Goal: Transaction & Acquisition: Register for event/course

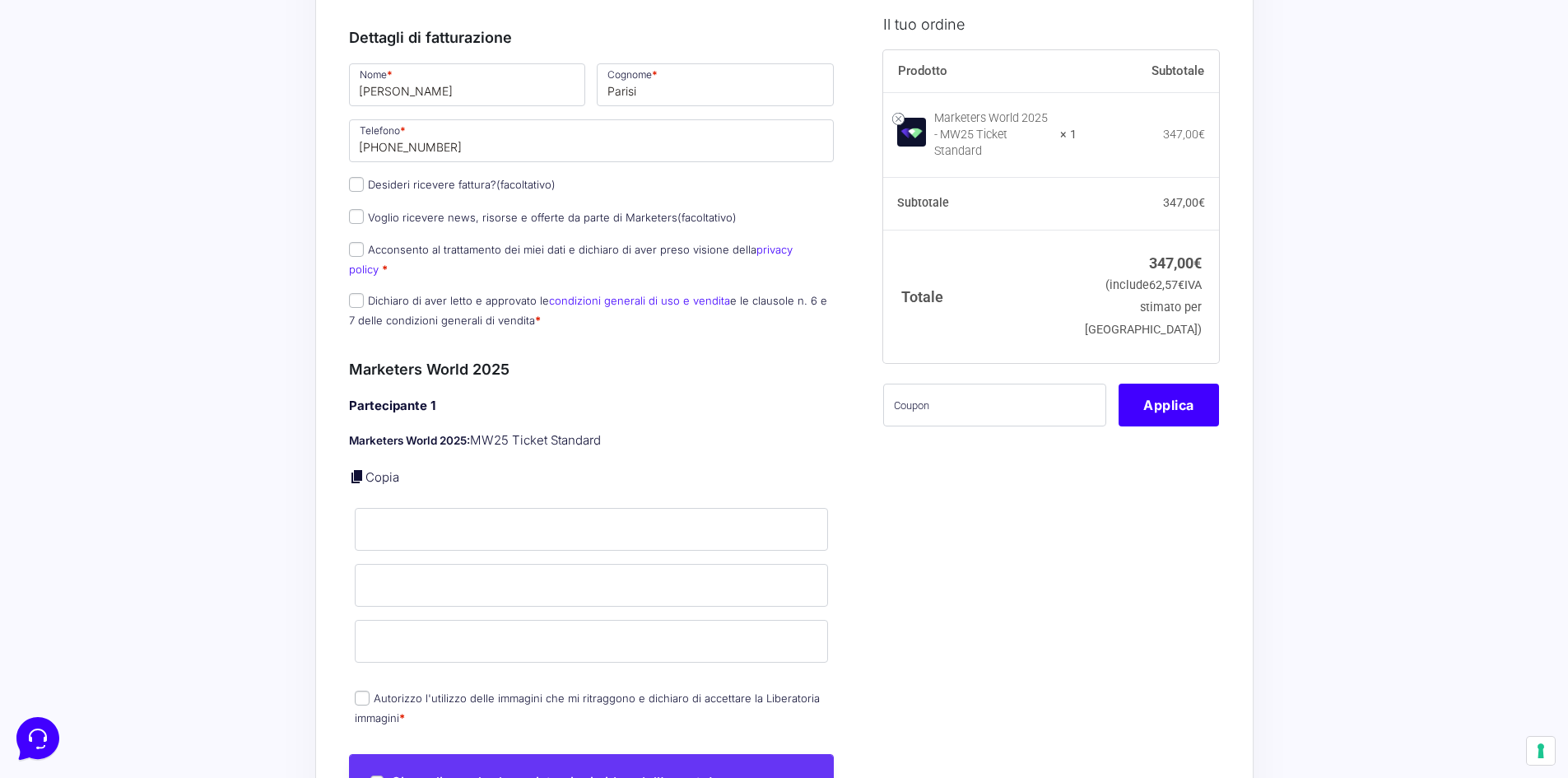
scroll to position [247, 0]
click at [947, 391] on input "text" at bounding box center [994, 404] width 223 height 43
paste input "MPRO20OFFWORLD"
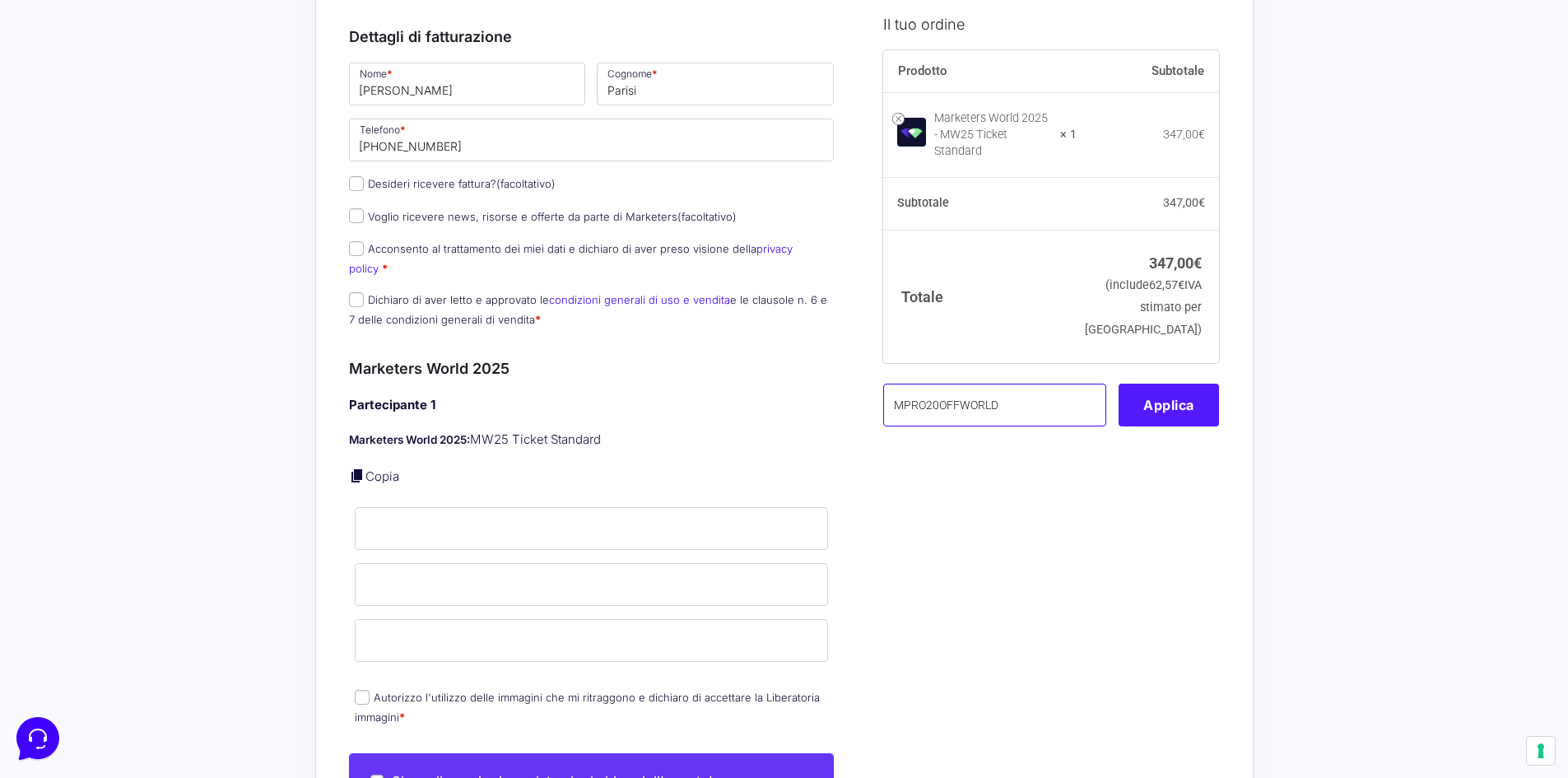
type input "MPRO20OFFWORLD"
click at [1162, 398] on button "Applica" at bounding box center [1168, 404] width 100 height 43
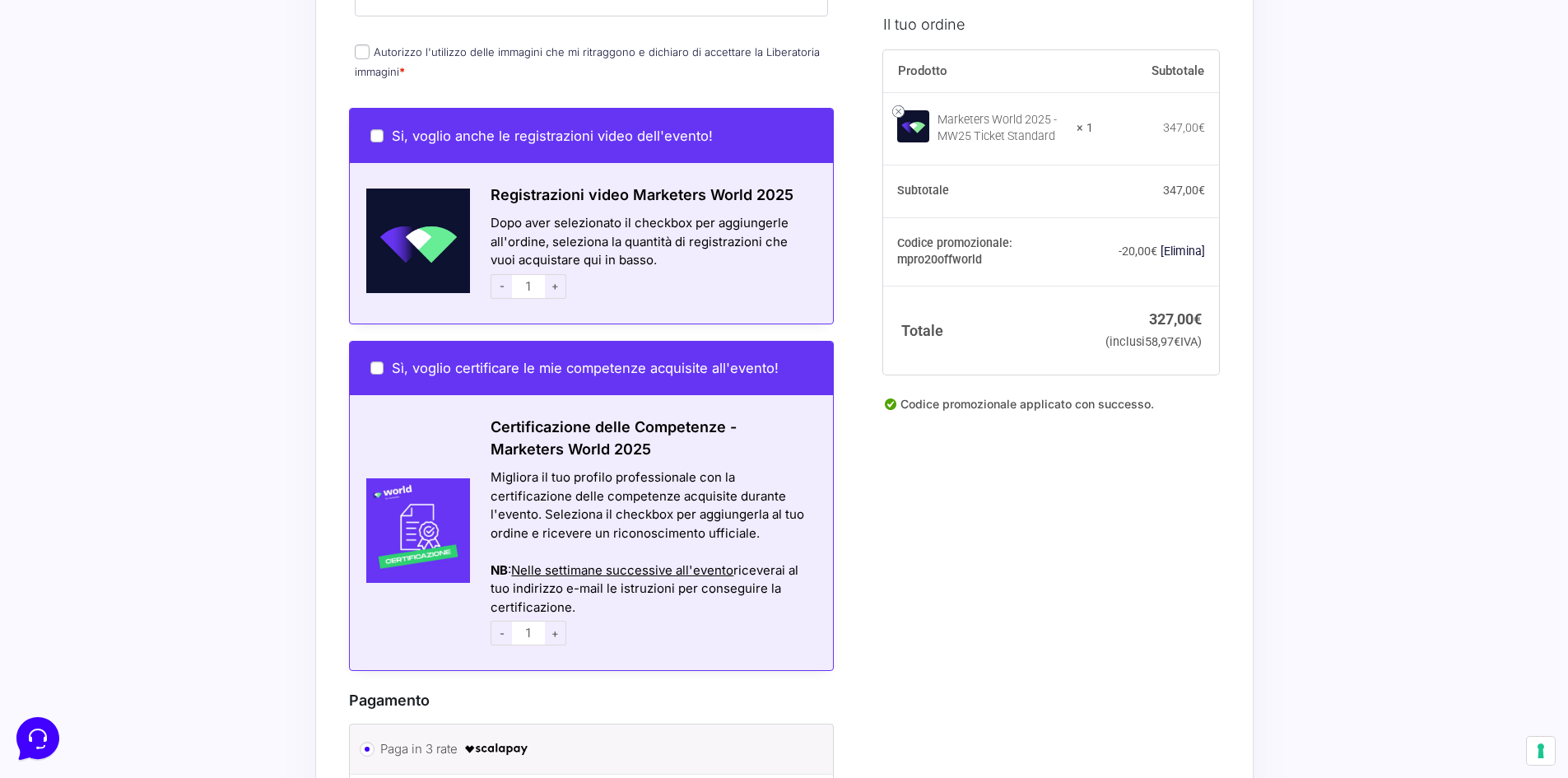
scroll to position [906, 0]
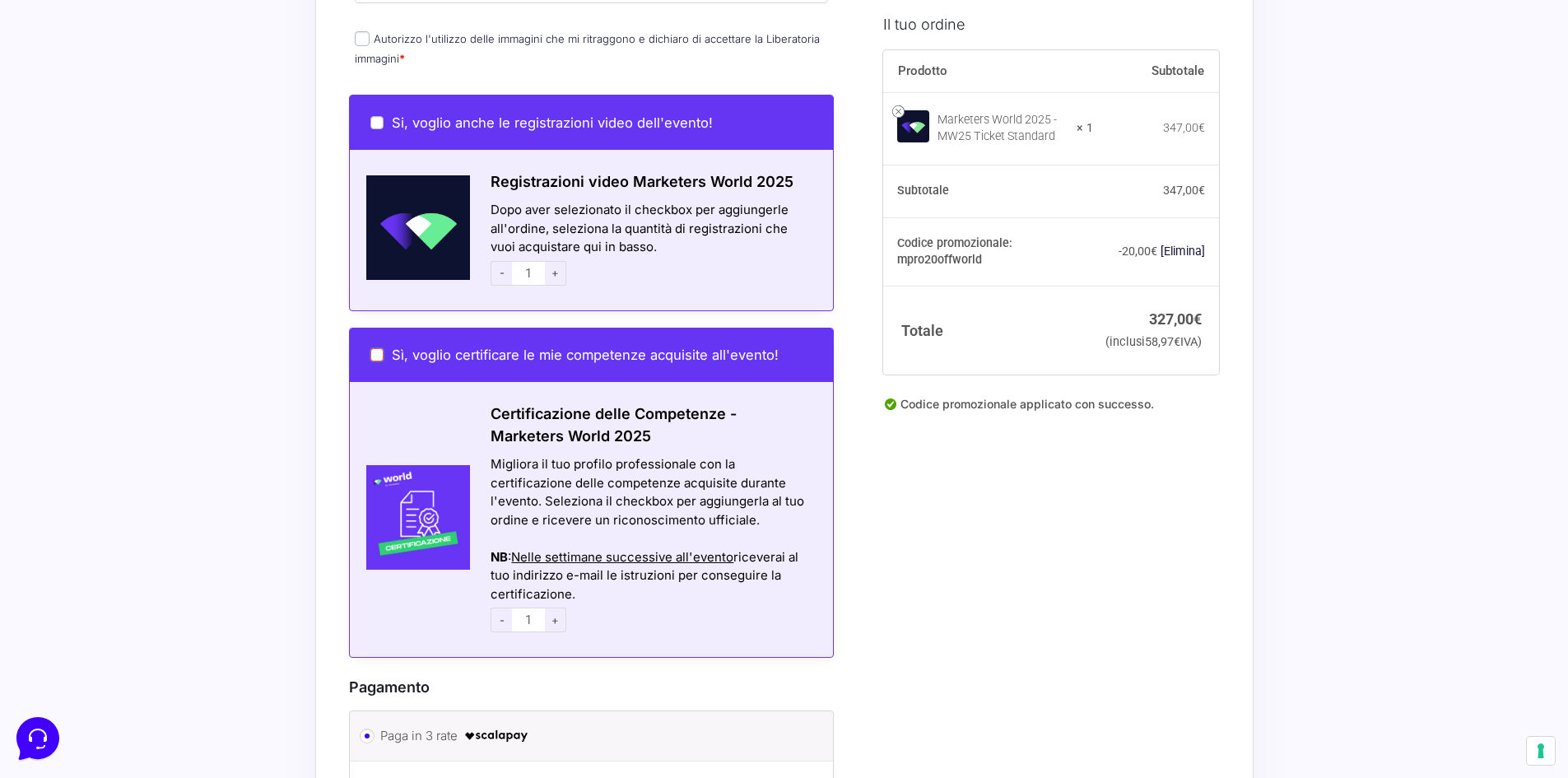
click at [372, 349] on input "Sì, voglio certificare le mie competenze acquisite all'evento!" at bounding box center [377, 355] width 13 height 13
checkbox input "true"
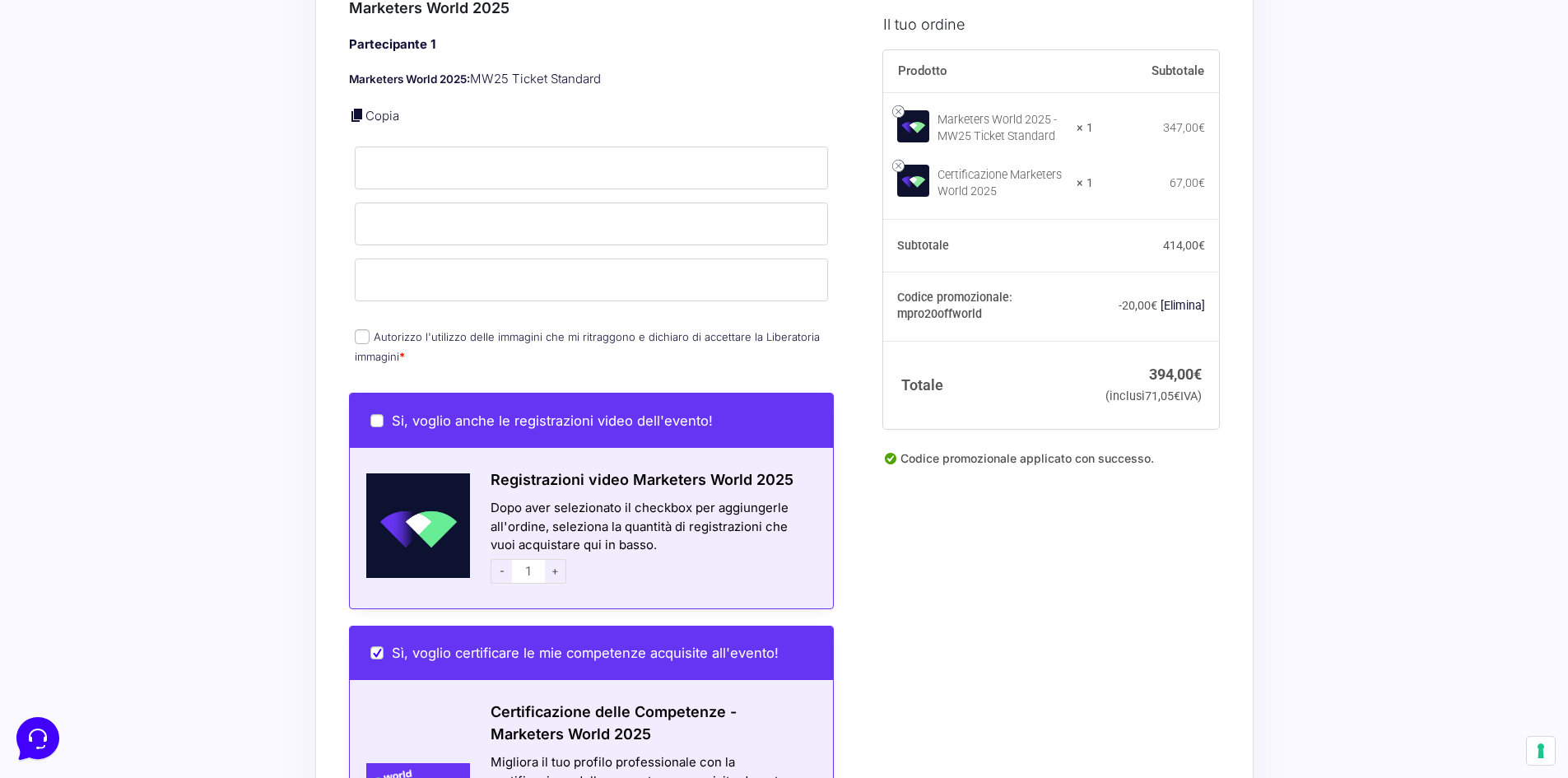
scroll to position [329, 0]
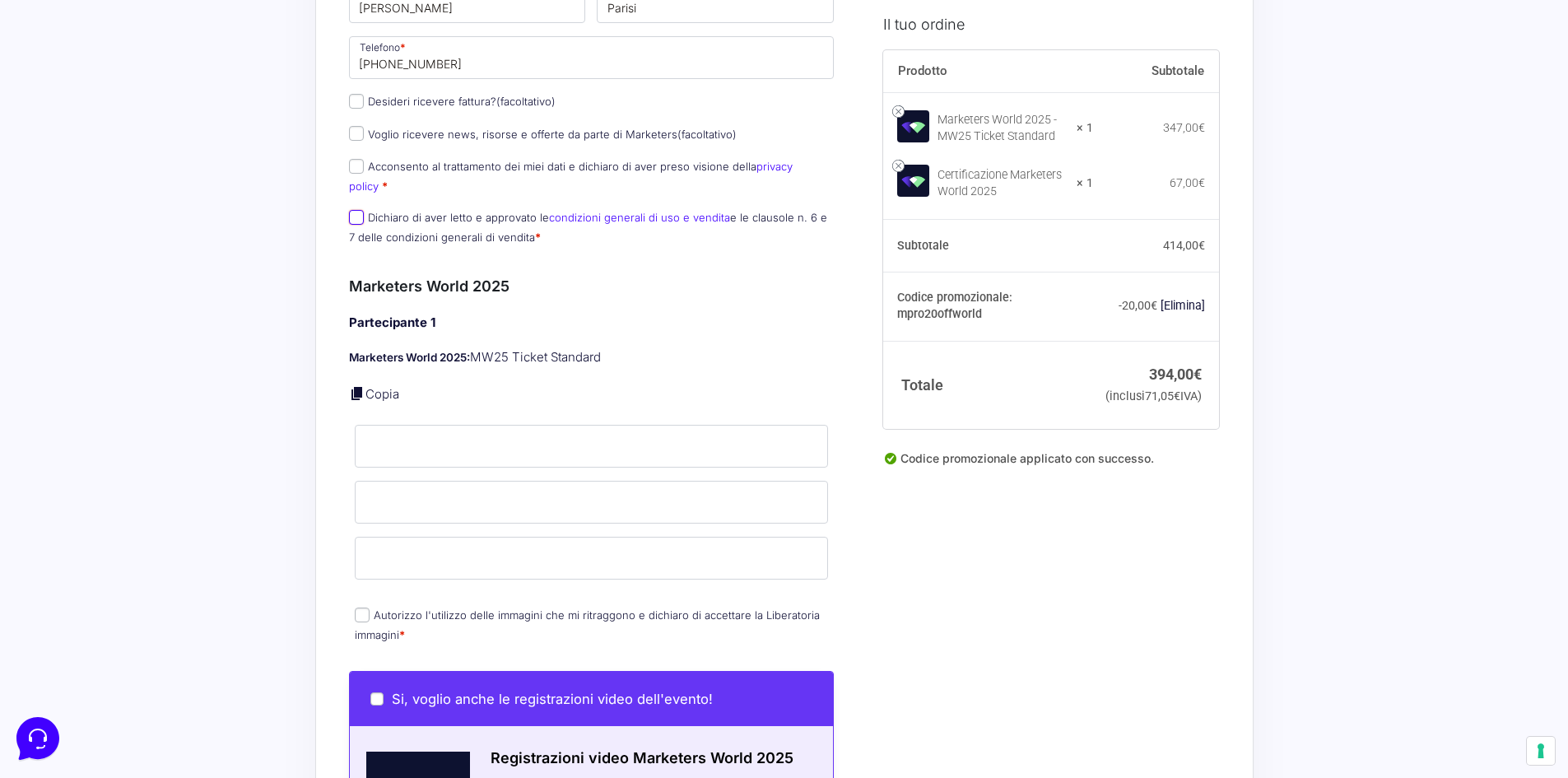
click at [353, 210] on input "Dichiaro di aver letto e approvato le condizioni generali di uso e vendita e le…" at bounding box center [357, 217] width 15 height 15
checkbox input "true"
click at [353, 157] on p "Acconsento al trattamento dei miei dati e dichiaro di aver preso visione della …" at bounding box center [592, 176] width 497 height 43
click at [360, 167] on input "Acconsento al trattamento dei miei dati e dichiaro di aver preso visione della …" at bounding box center [357, 167] width 15 height 15
checkbox input "true"
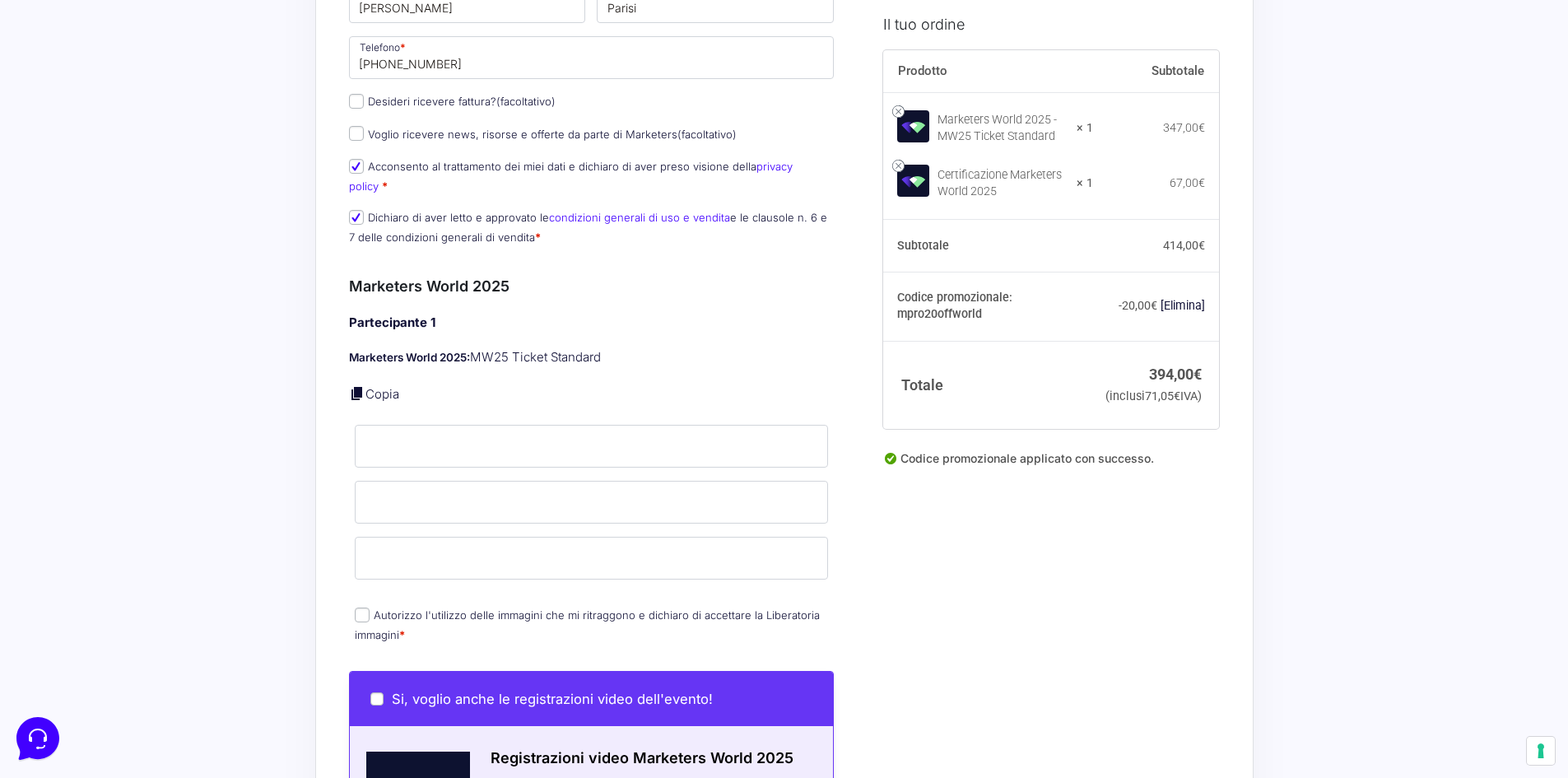
click at [367, 608] on input "Autorizzo l'utilizzo delle immagini che mi ritraggono e dichiaro di accettare l…" at bounding box center [362, 615] width 15 height 15
checkbox input "true"
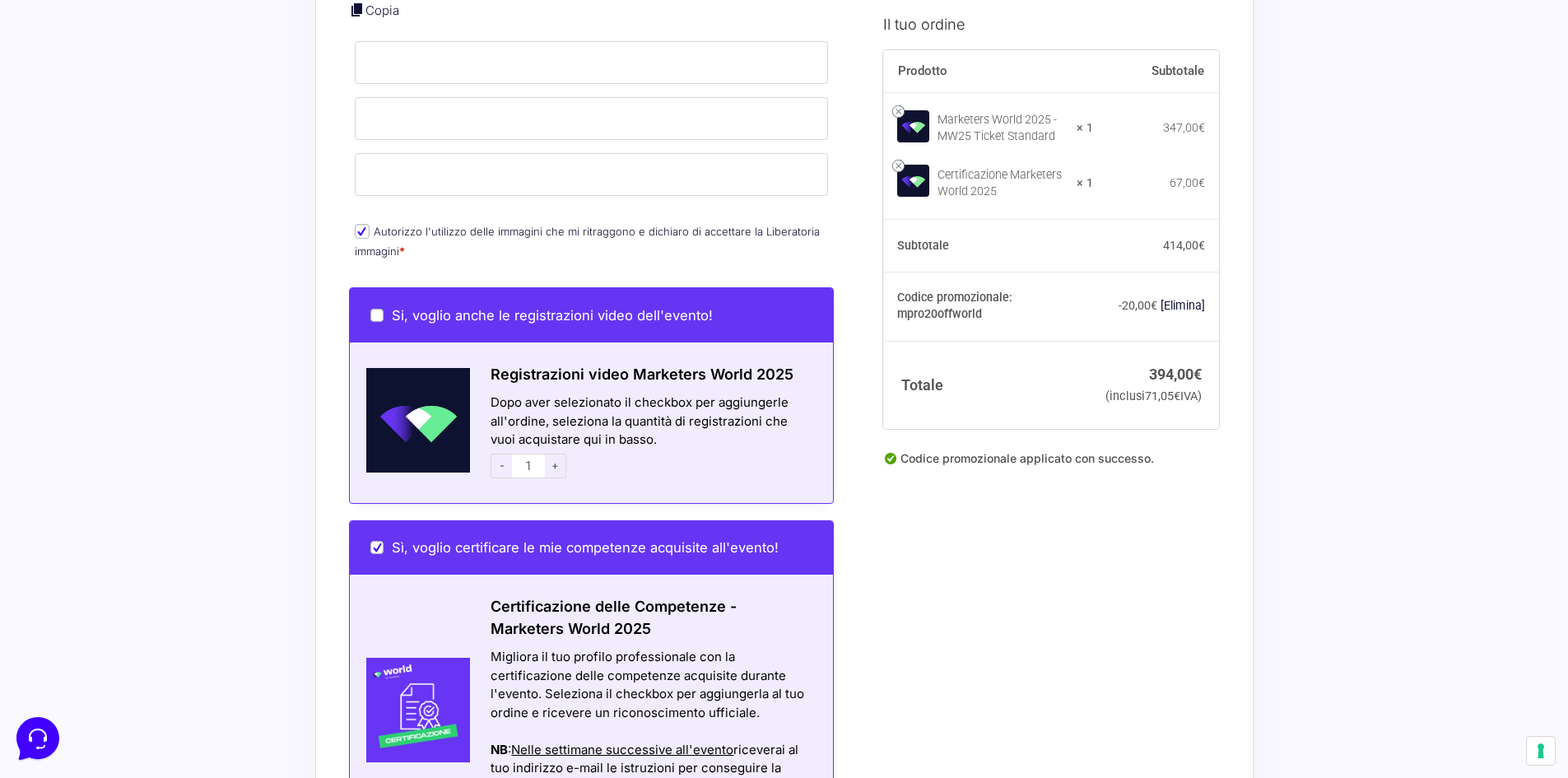
scroll to position [576, 0]
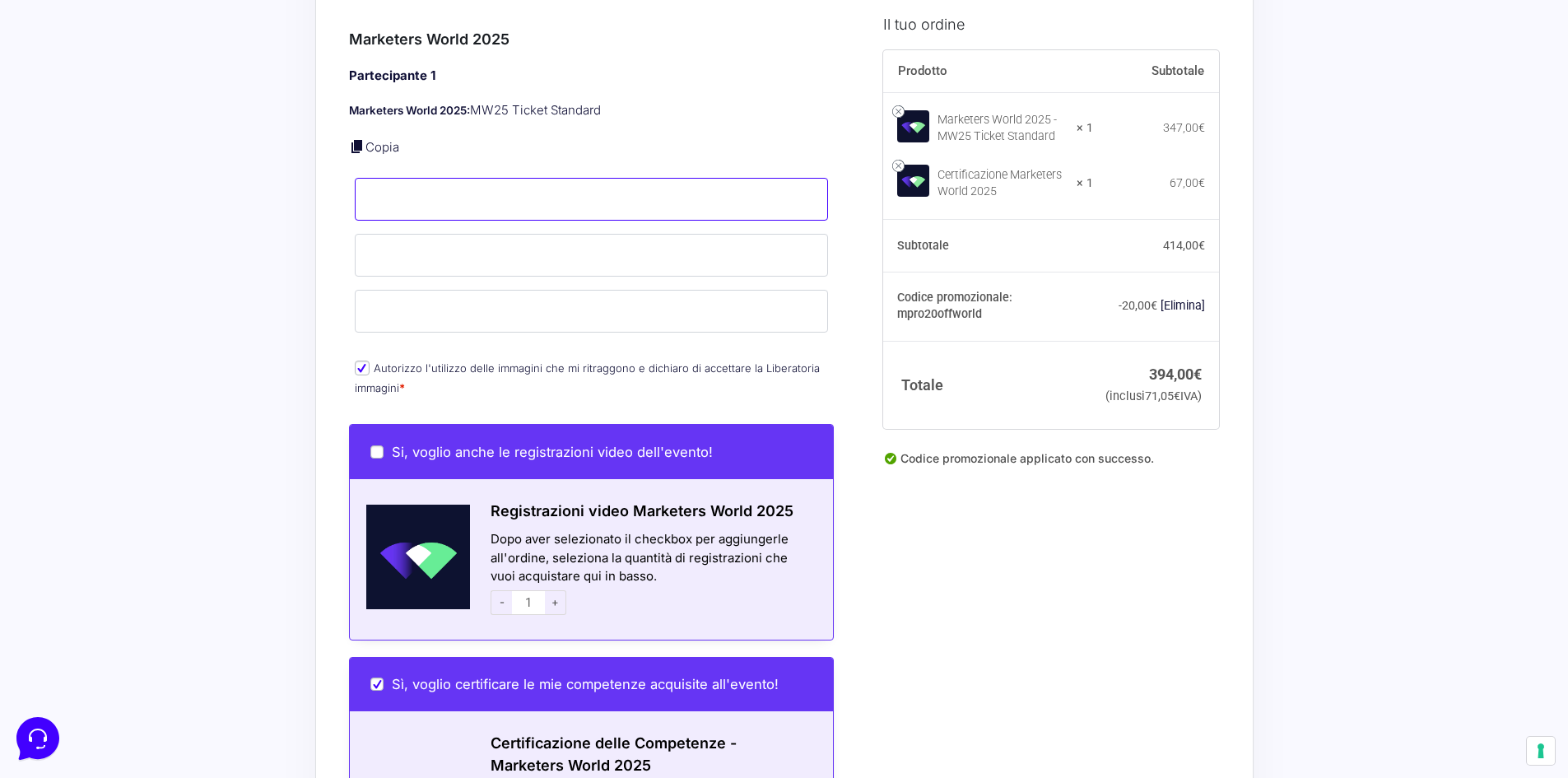
click at [462, 193] on input "Nome *" at bounding box center [591, 199] width 474 height 43
type input "[PERSON_NAME]"
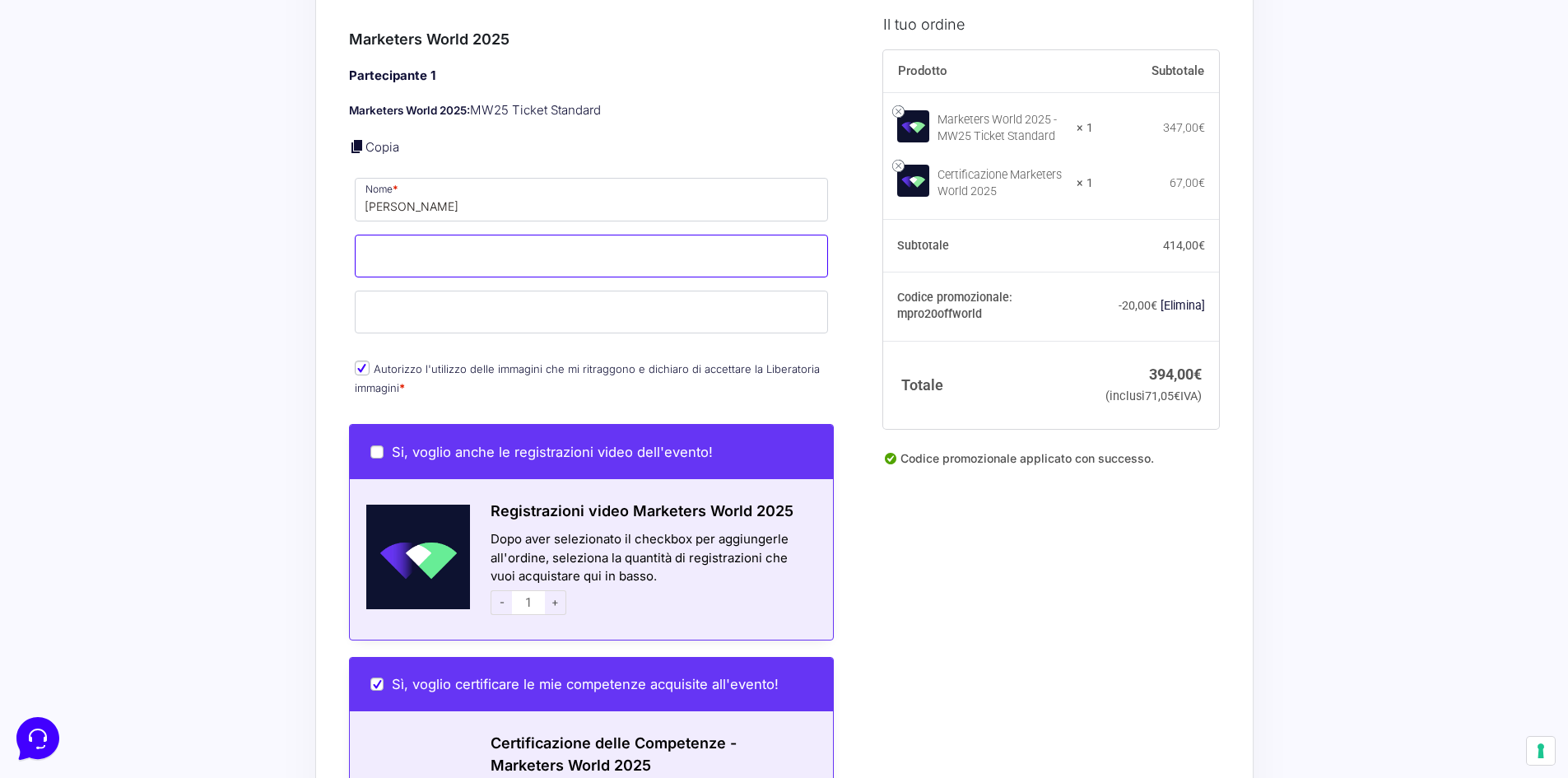
type input "Parisi"
type input "martyflorentia92@gmail.com"
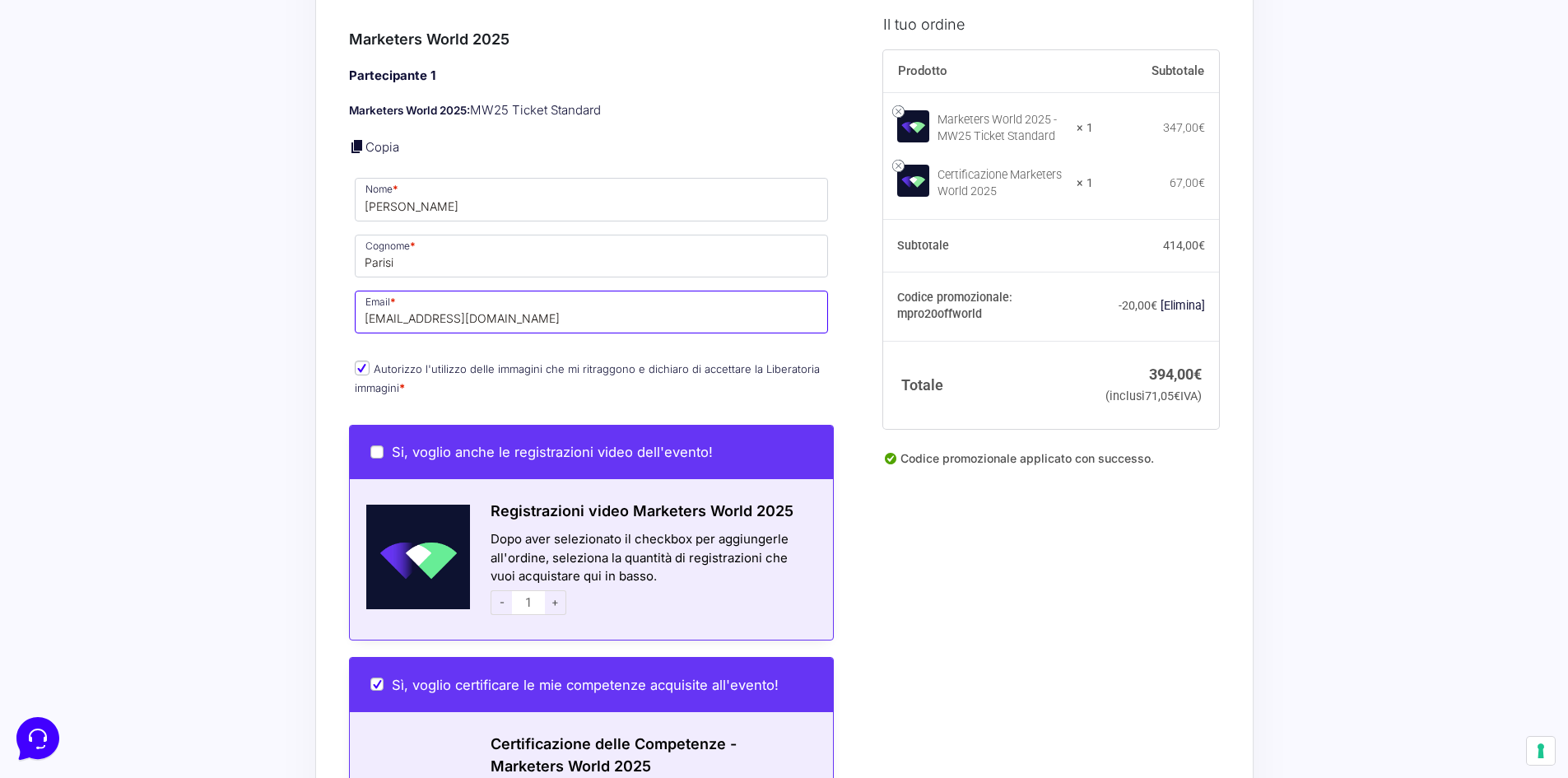
click at [517, 308] on input "martyflorentia92@gmail.com" at bounding box center [591, 312] width 474 height 43
click at [517, 304] on input "martyflorentia92@gmail.com" at bounding box center [591, 312] width 474 height 43
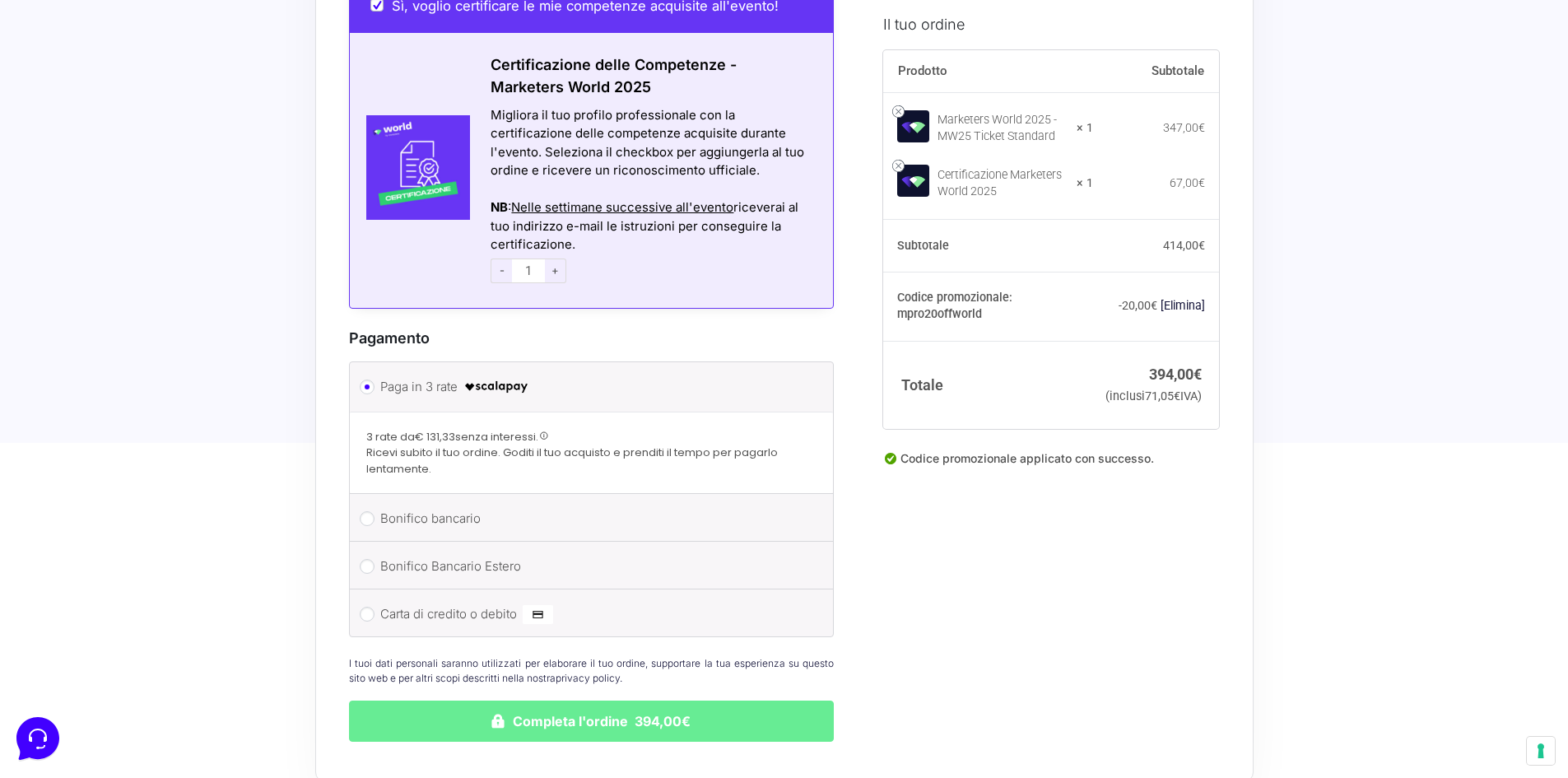
scroll to position [1399, 0]
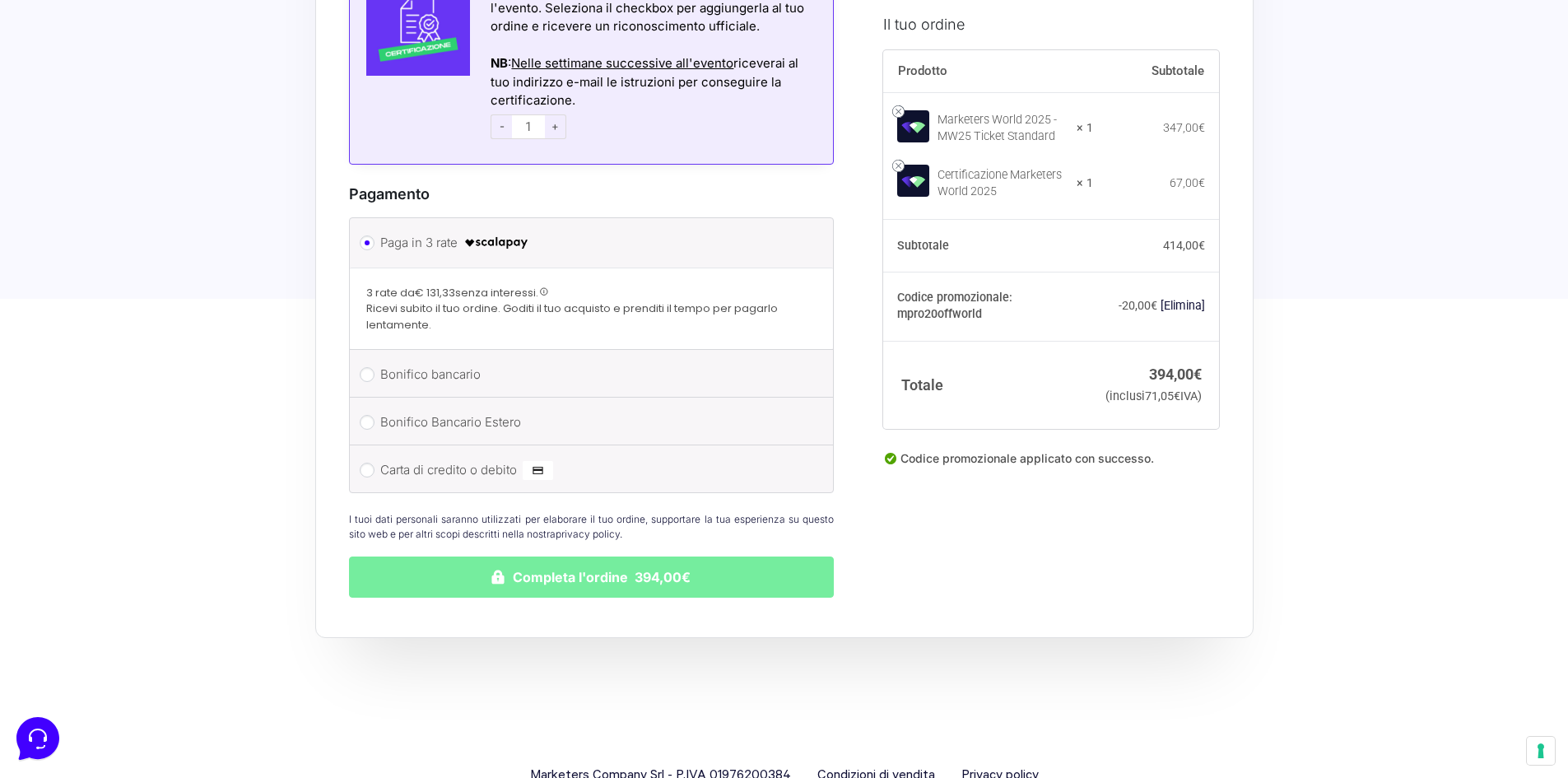
type input "[EMAIL_ADDRESS][DOMAIN_NAME]"
click at [612, 573] on button "Completa l'ordine 394,00€" at bounding box center [592, 577] width 486 height 41
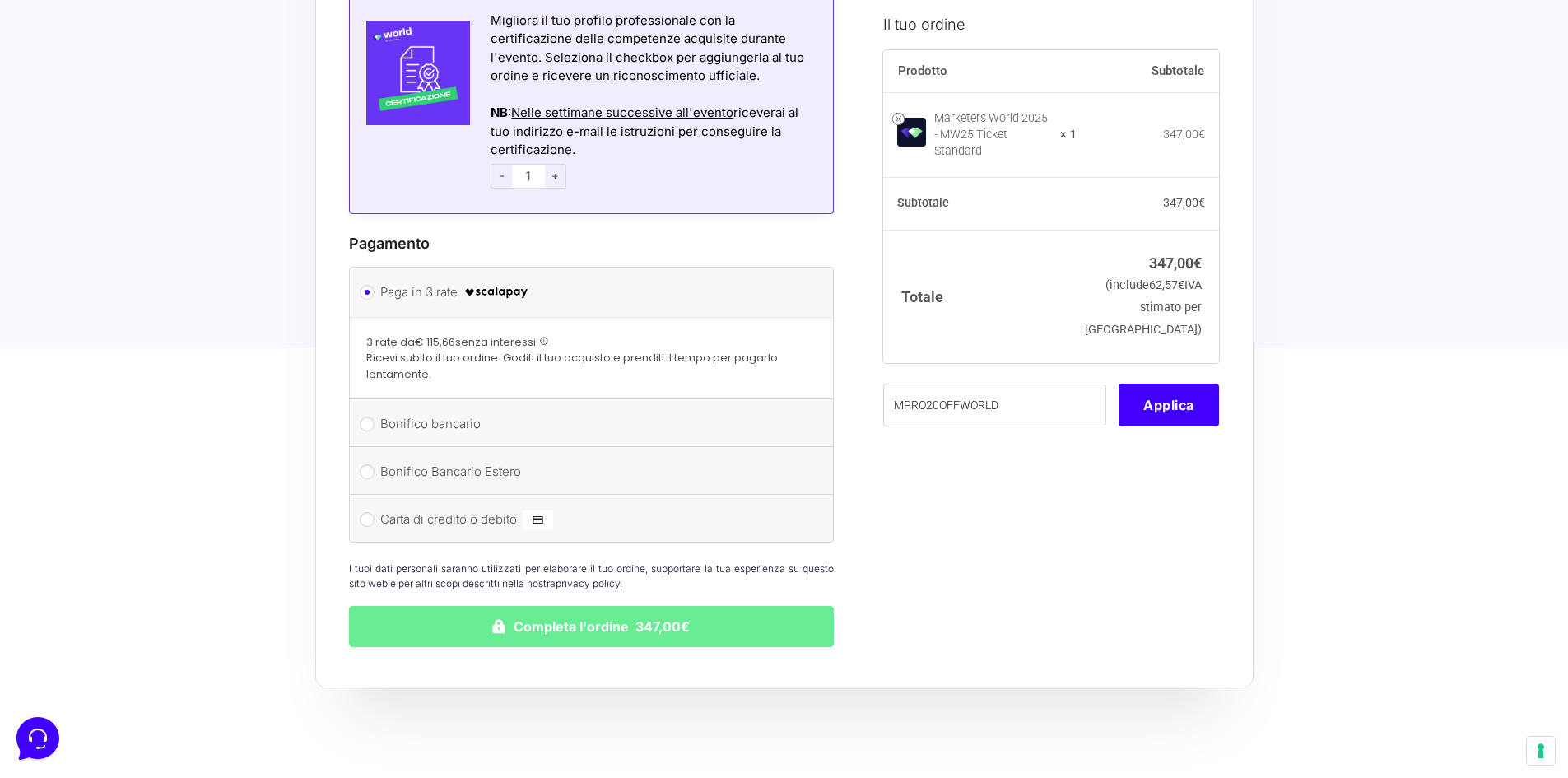
scroll to position [1383, 0]
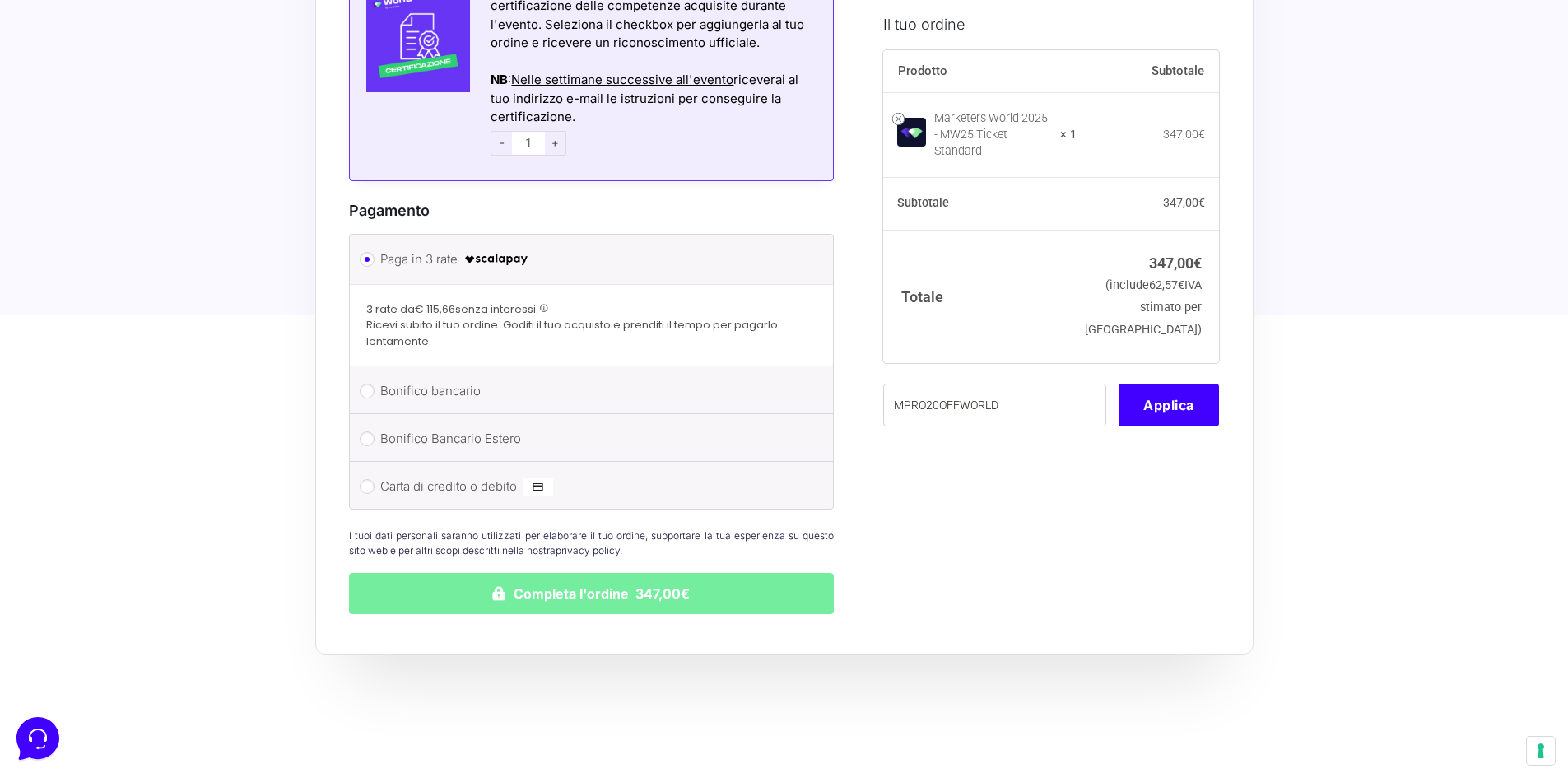
click at [584, 577] on button "Completa l'ordine 347,00€" at bounding box center [592, 594] width 486 height 41
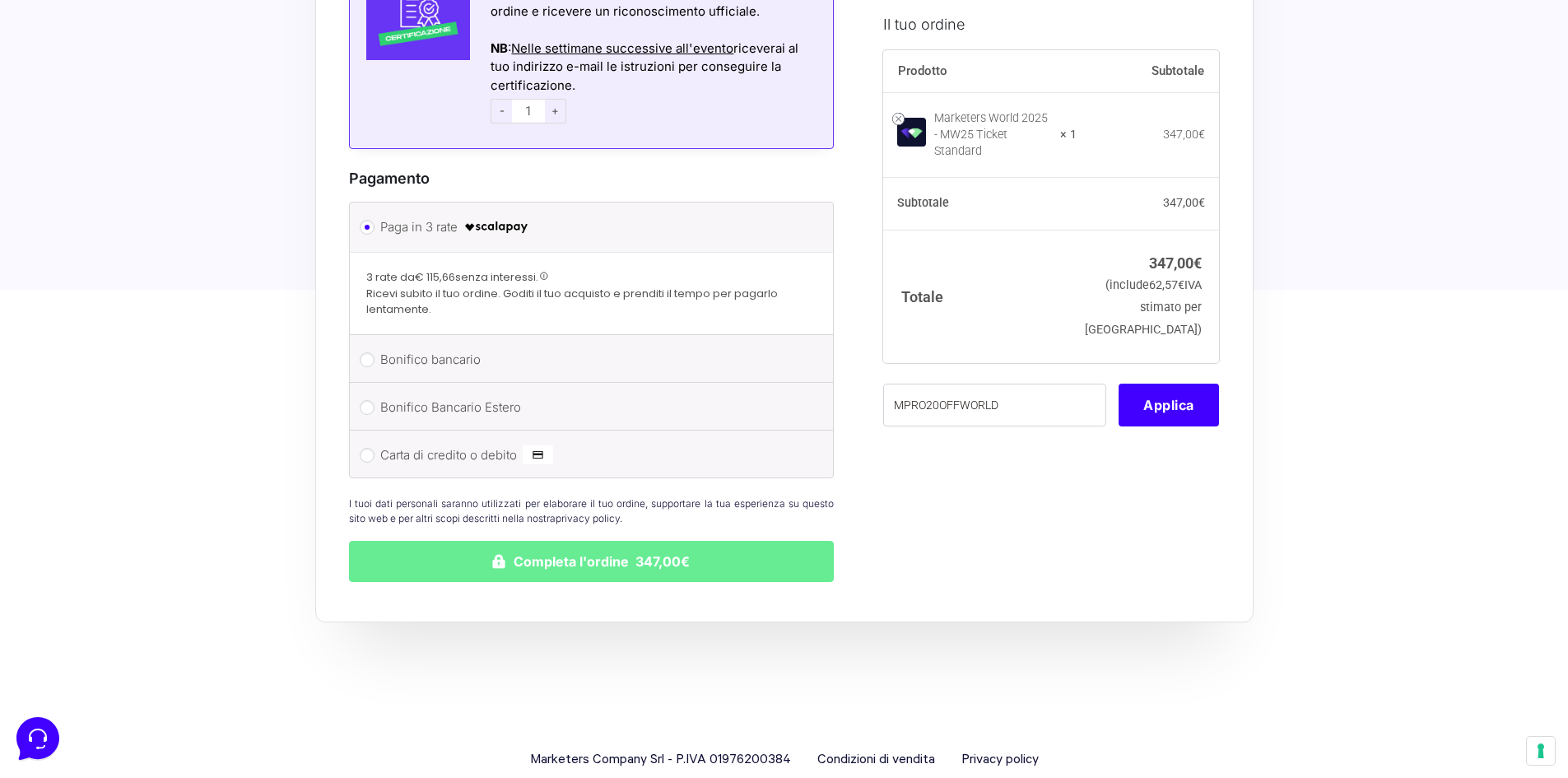
scroll to position [1383, 0]
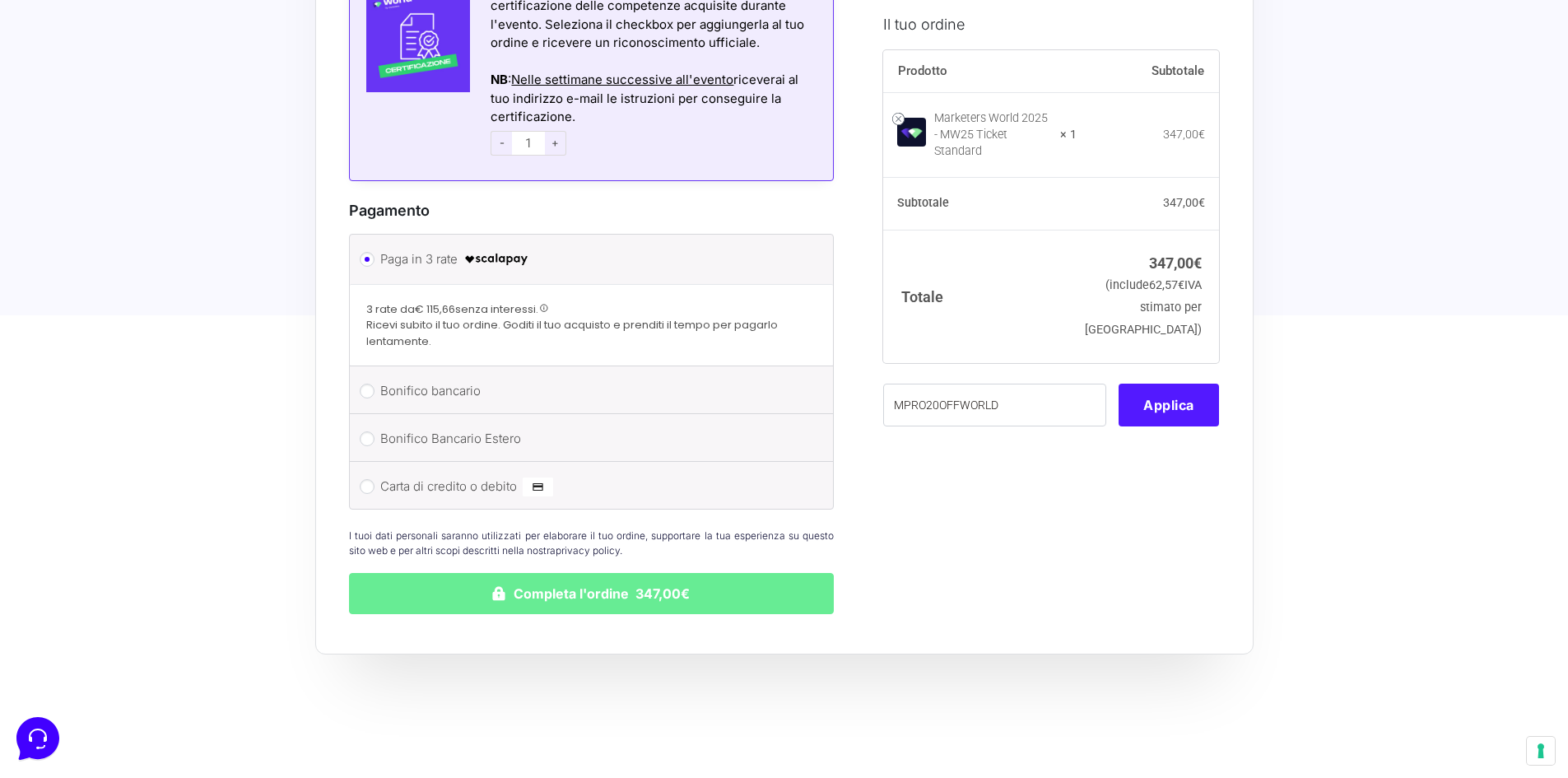
click at [1146, 399] on button "Applica" at bounding box center [1168, 404] width 100 height 43
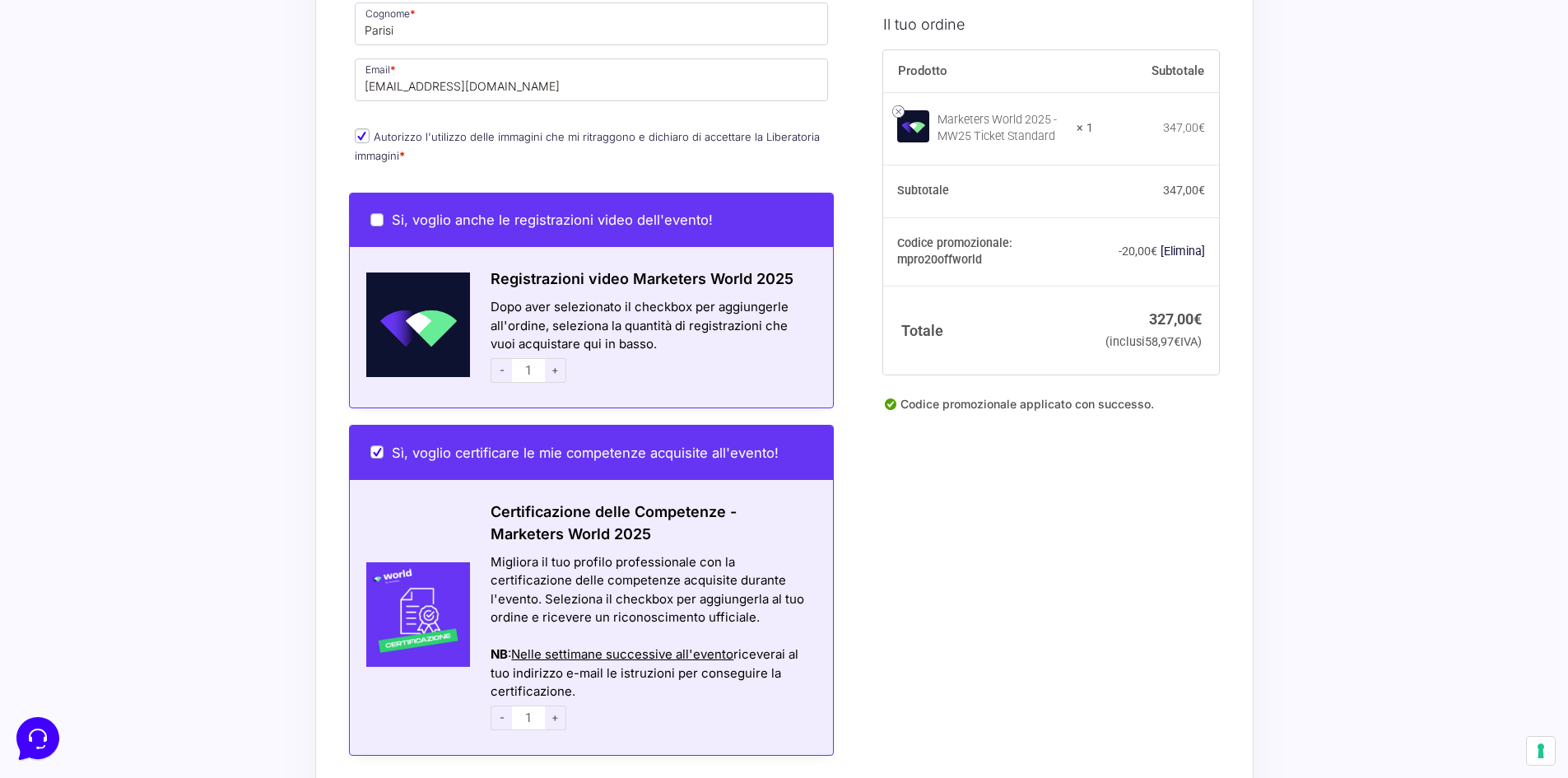
scroll to position [906, 0]
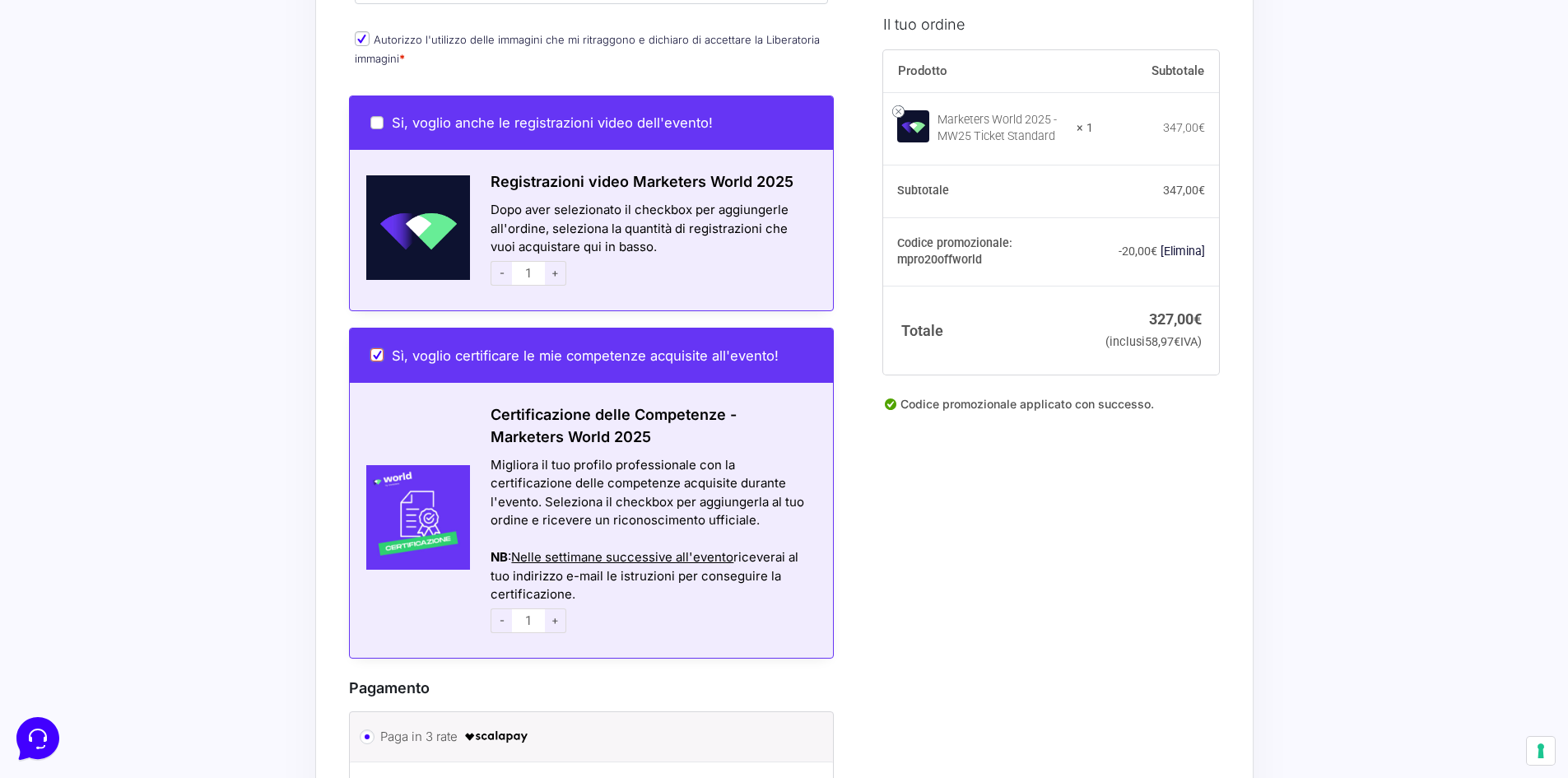
click at [375, 349] on input "Sì, voglio certificare le mie competenze acquisite all'evento!" at bounding box center [377, 355] width 13 height 13
checkbox input "false"
click at [378, 349] on input "Sì, voglio certificare le mie competenze acquisite all'evento!" at bounding box center [377, 355] width 13 height 13
checkbox input "true"
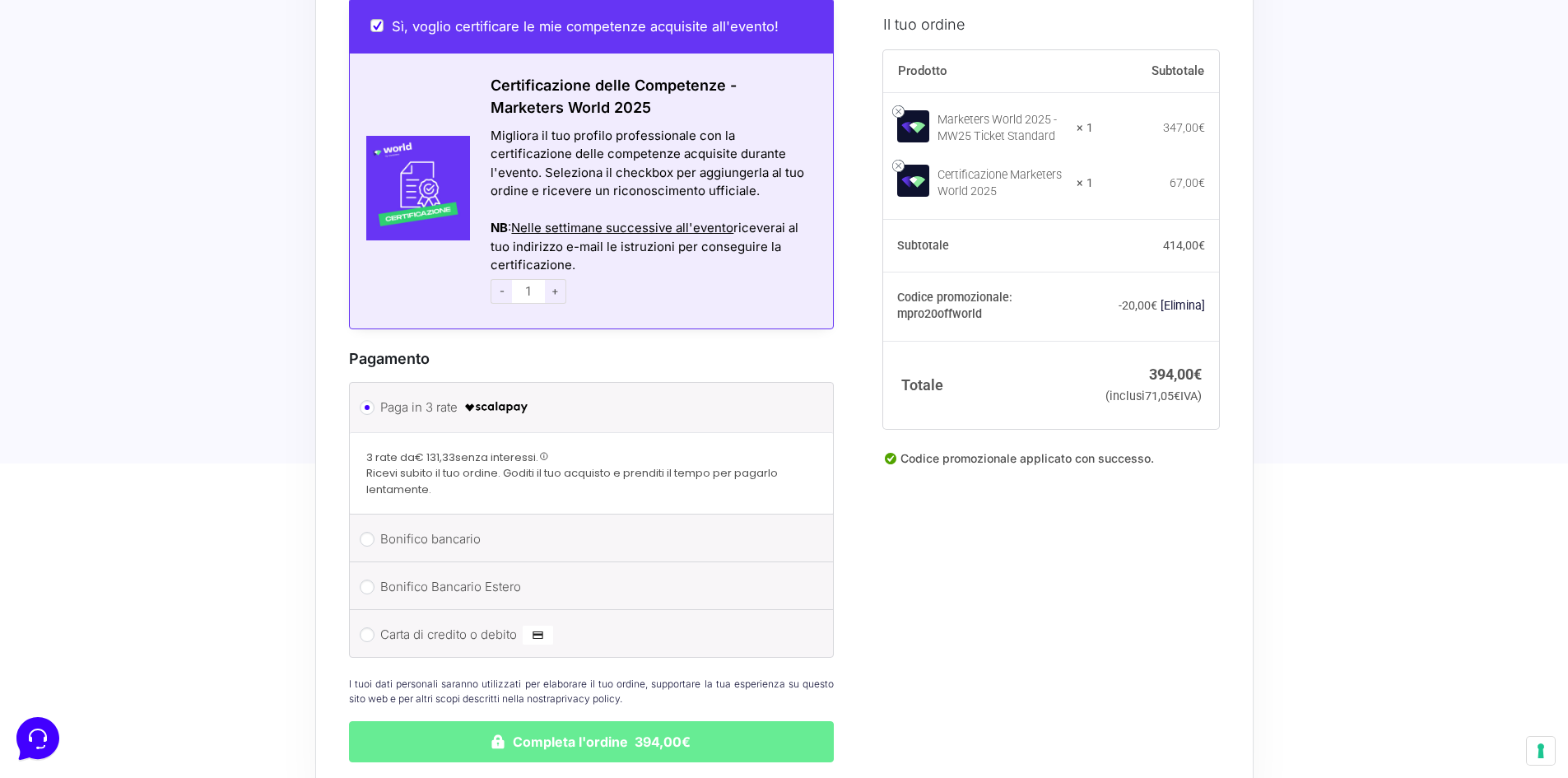
scroll to position [1399, 0]
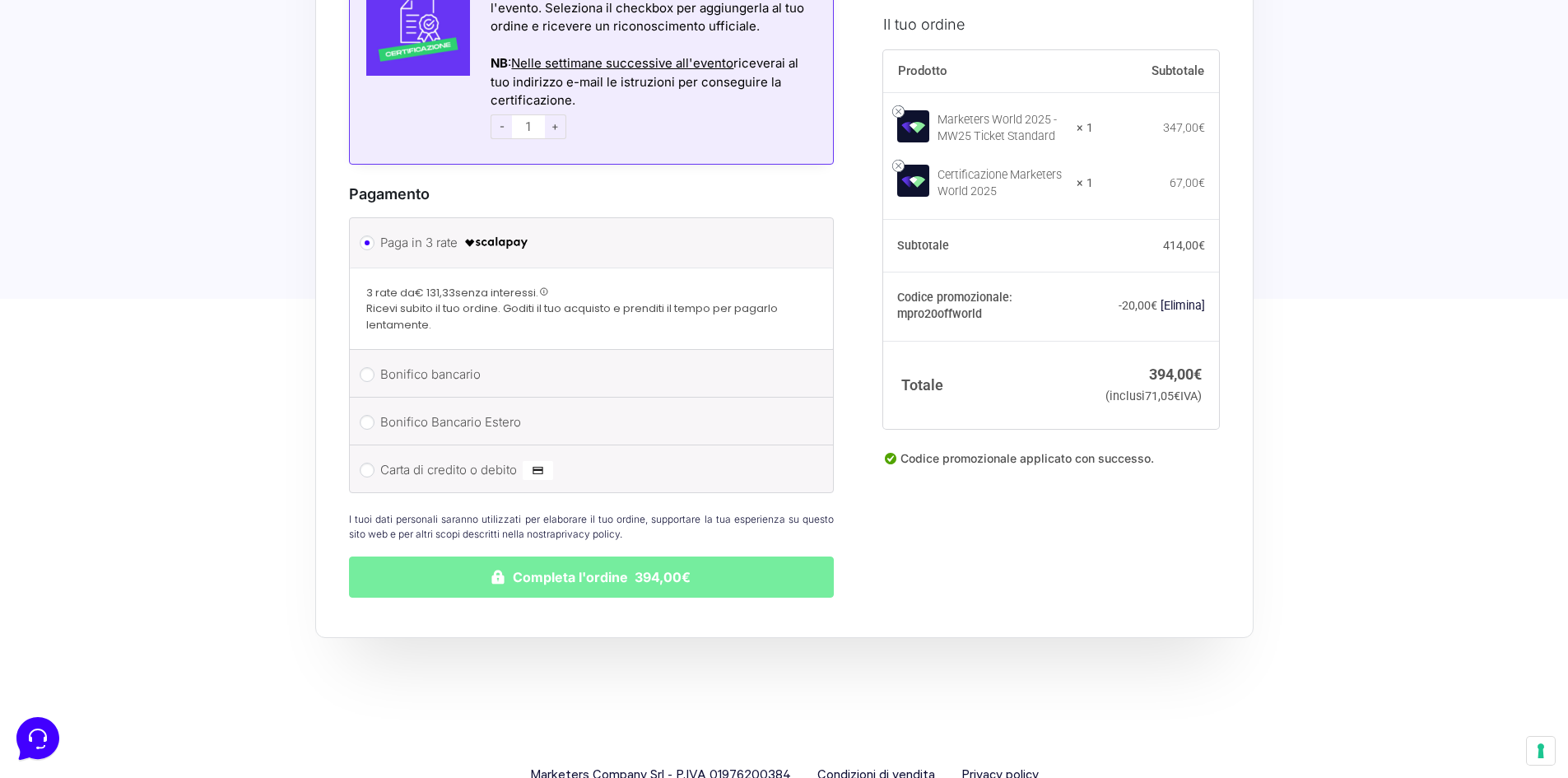
click at [590, 557] on button "Completa l'ordine 394,00€" at bounding box center [592, 577] width 486 height 41
